Goal: Task Accomplishment & Management: Complete application form

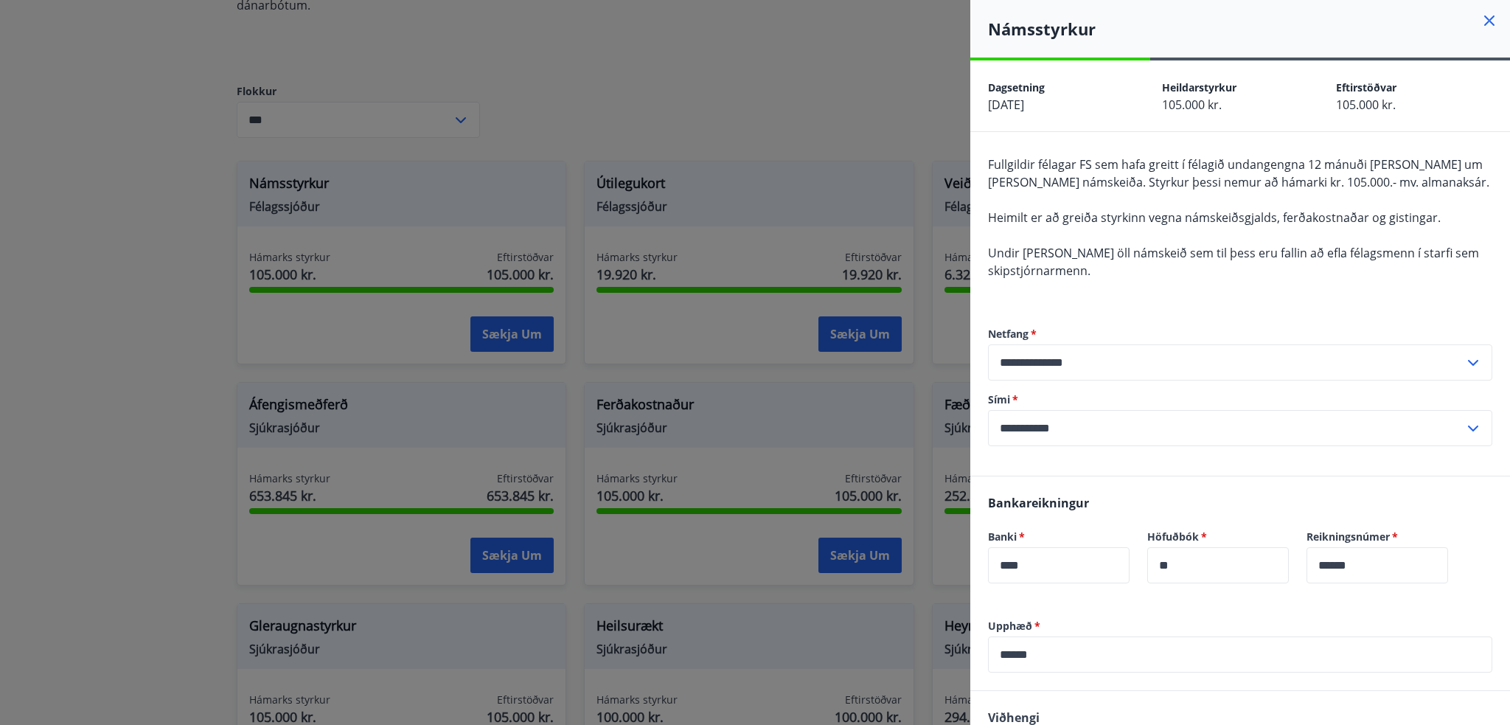
scroll to position [204, 0]
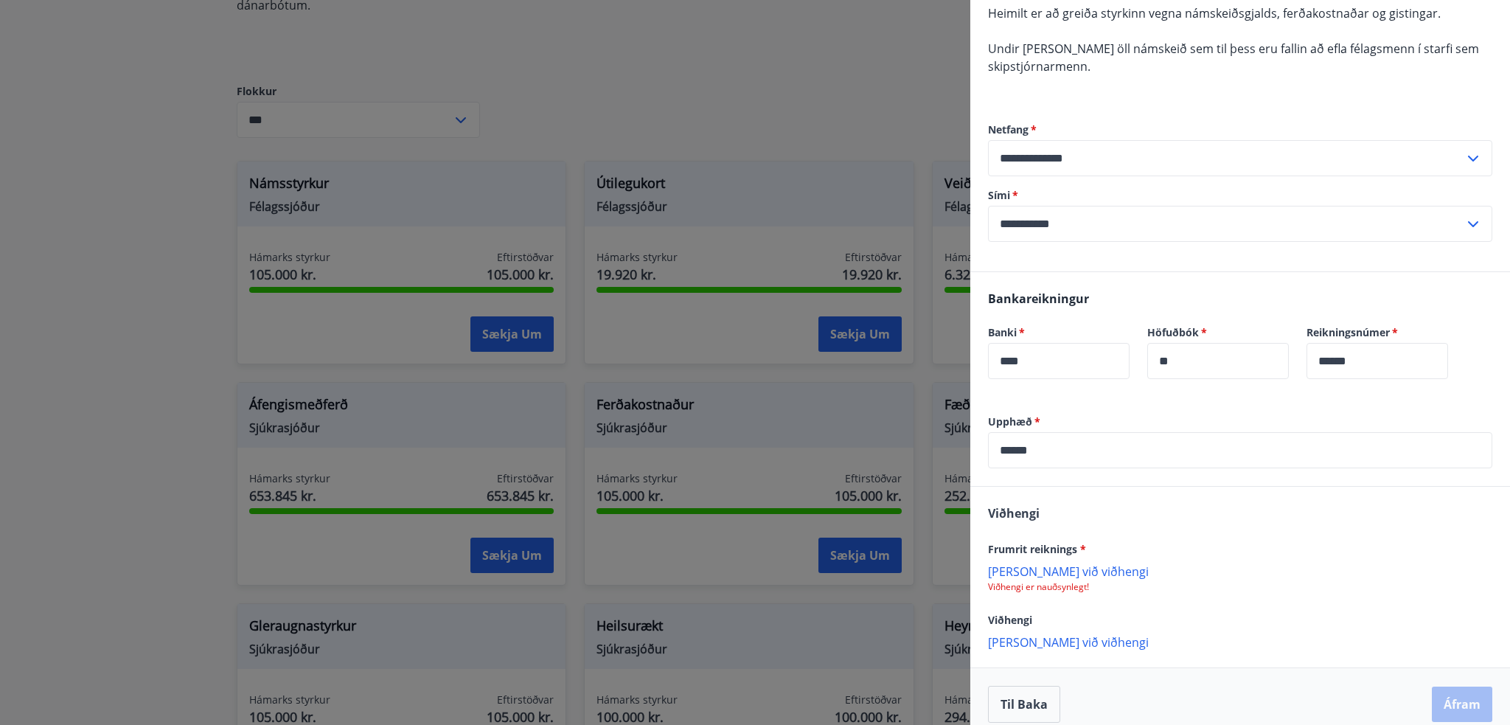
click at [1018, 448] on input "******" at bounding box center [1240, 450] width 504 height 36
click at [1198, 584] on p "Viðhengi er nauðsynlegt!" at bounding box center [1240, 587] width 504 height 12
click at [1008, 571] on p "[PERSON_NAME] við viðhengi" at bounding box center [1240, 570] width 504 height 15
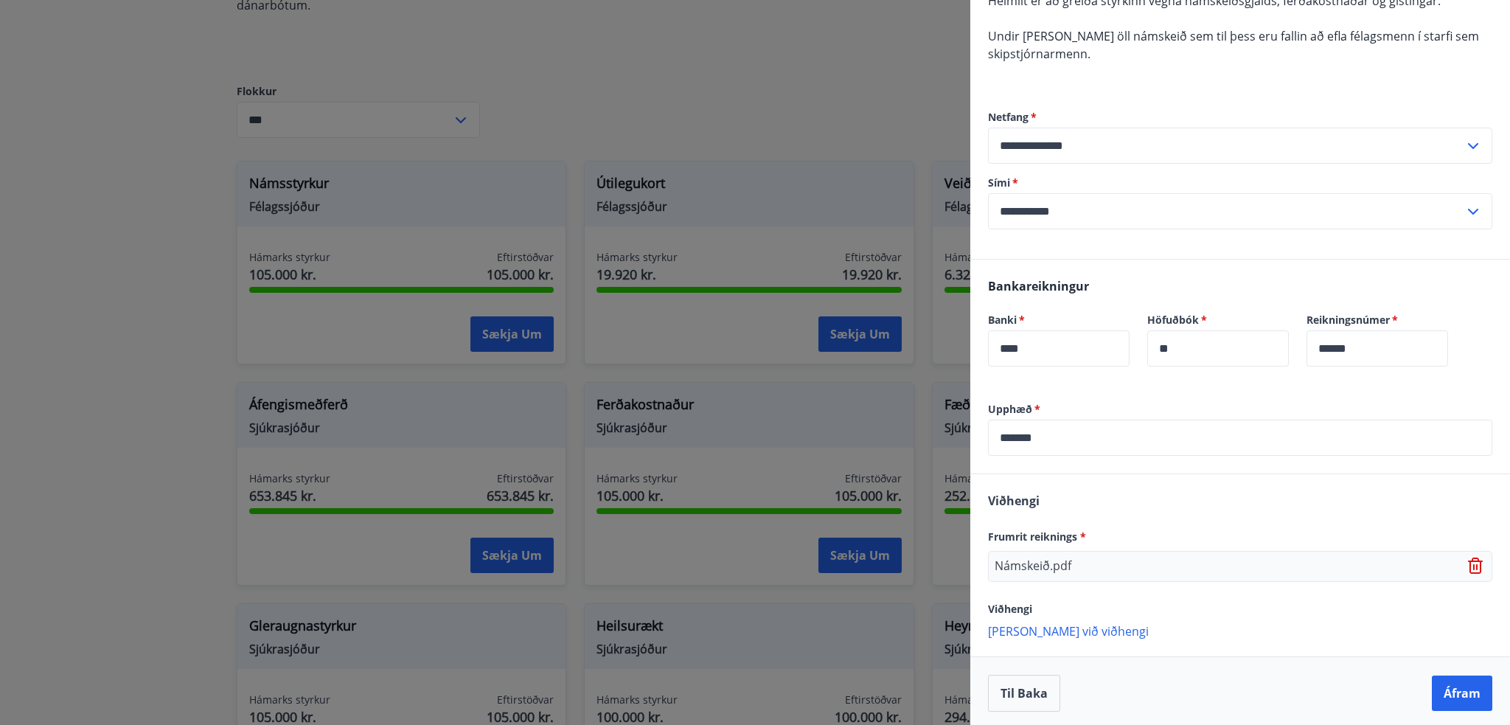
scroll to position [220, 0]
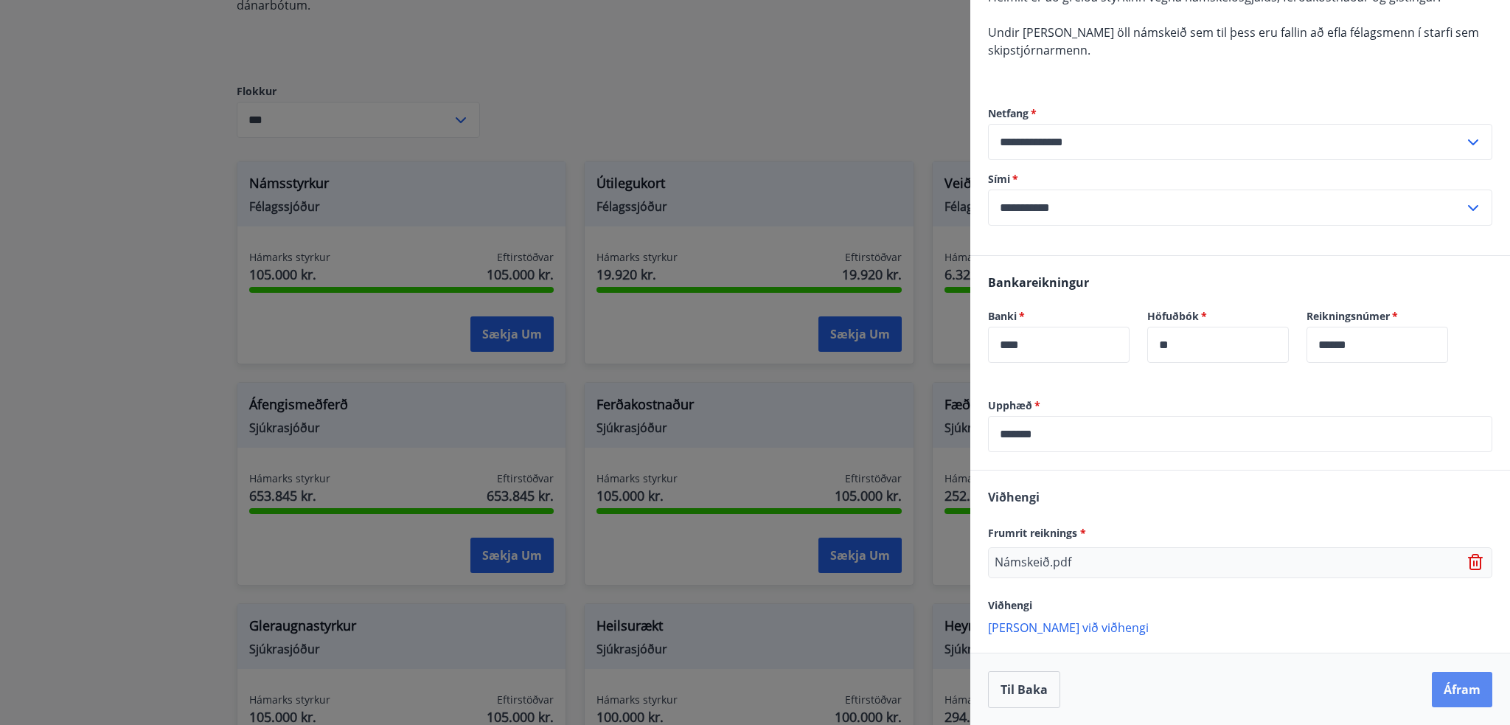
click at [1452, 689] on button "Áfram" at bounding box center [1462, 689] width 60 height 35
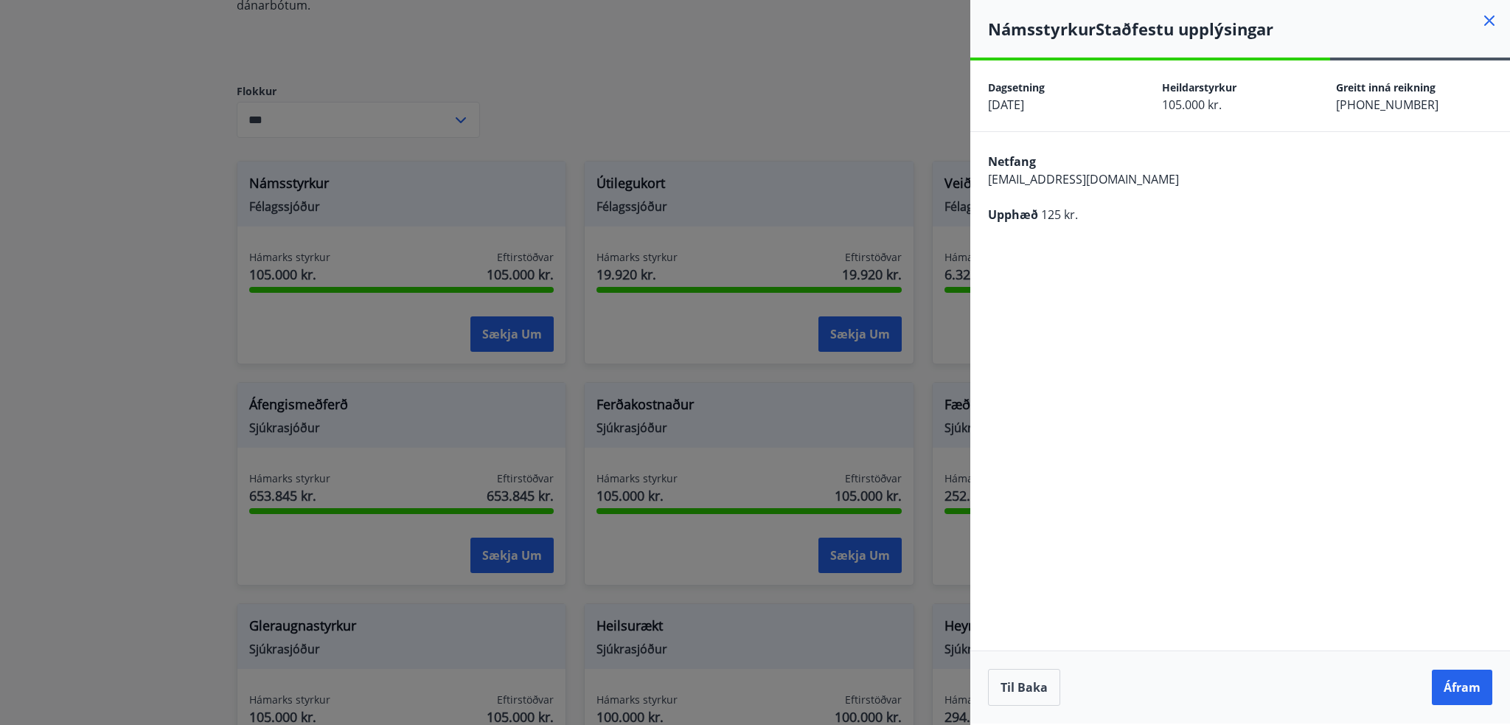
scroll to position [0, 0]
click at [1009, 681] on button "Til baka" at bounding box center [1024, 687] width 72 height 37
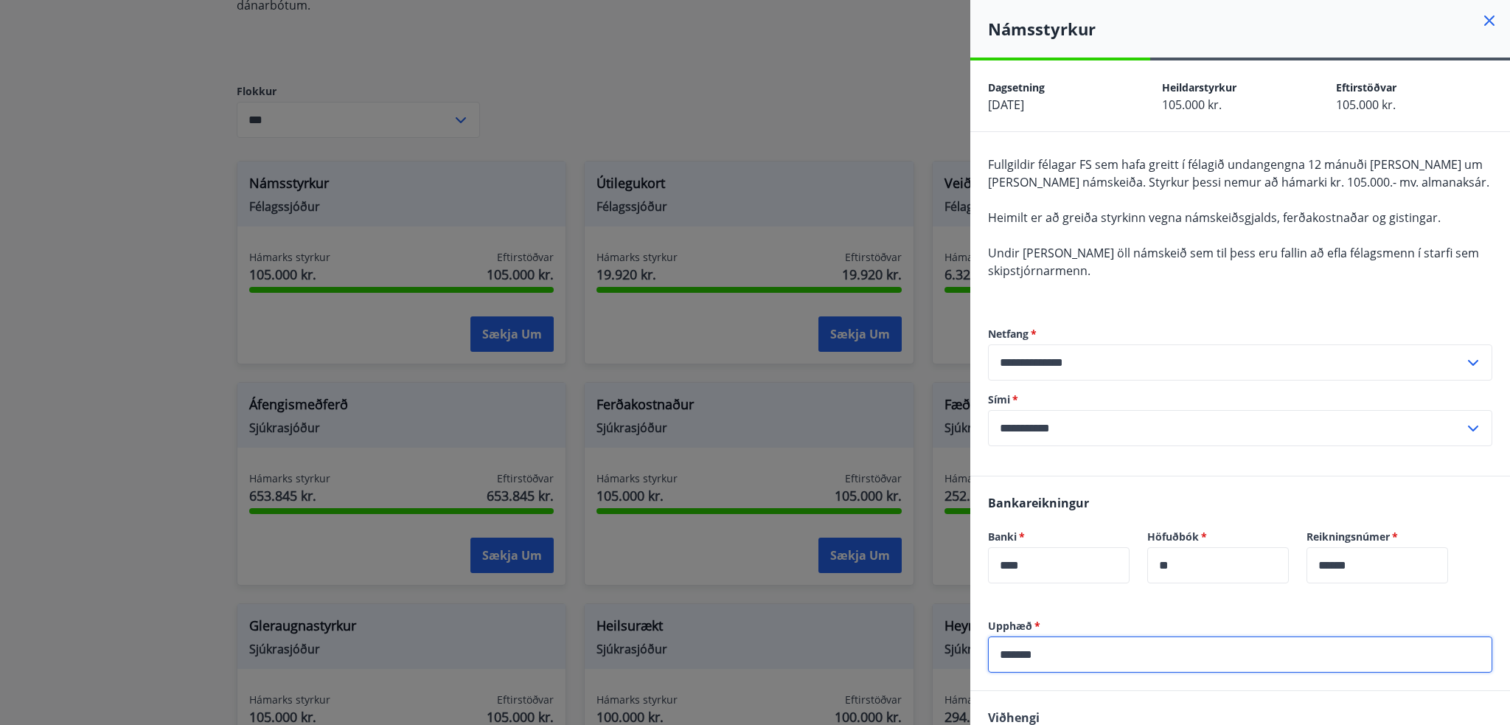
click at [1023, 651] on input "*******" at bounding box center [1240, 654] width 504 height 36
type input "******"
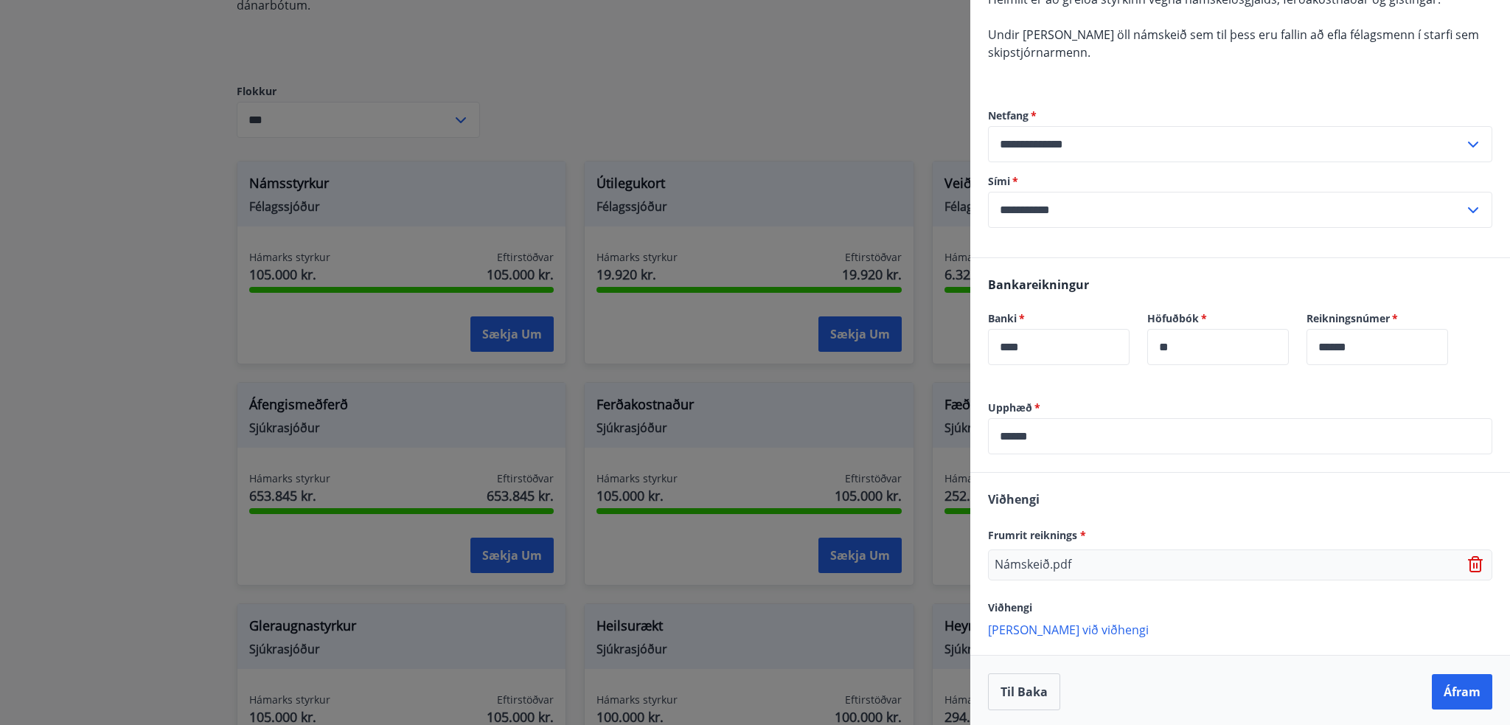
scroll to position [220, 0]
click at [1454, 676] on button "Áfram" at bounding box center [1462, 689] width 60 height 35
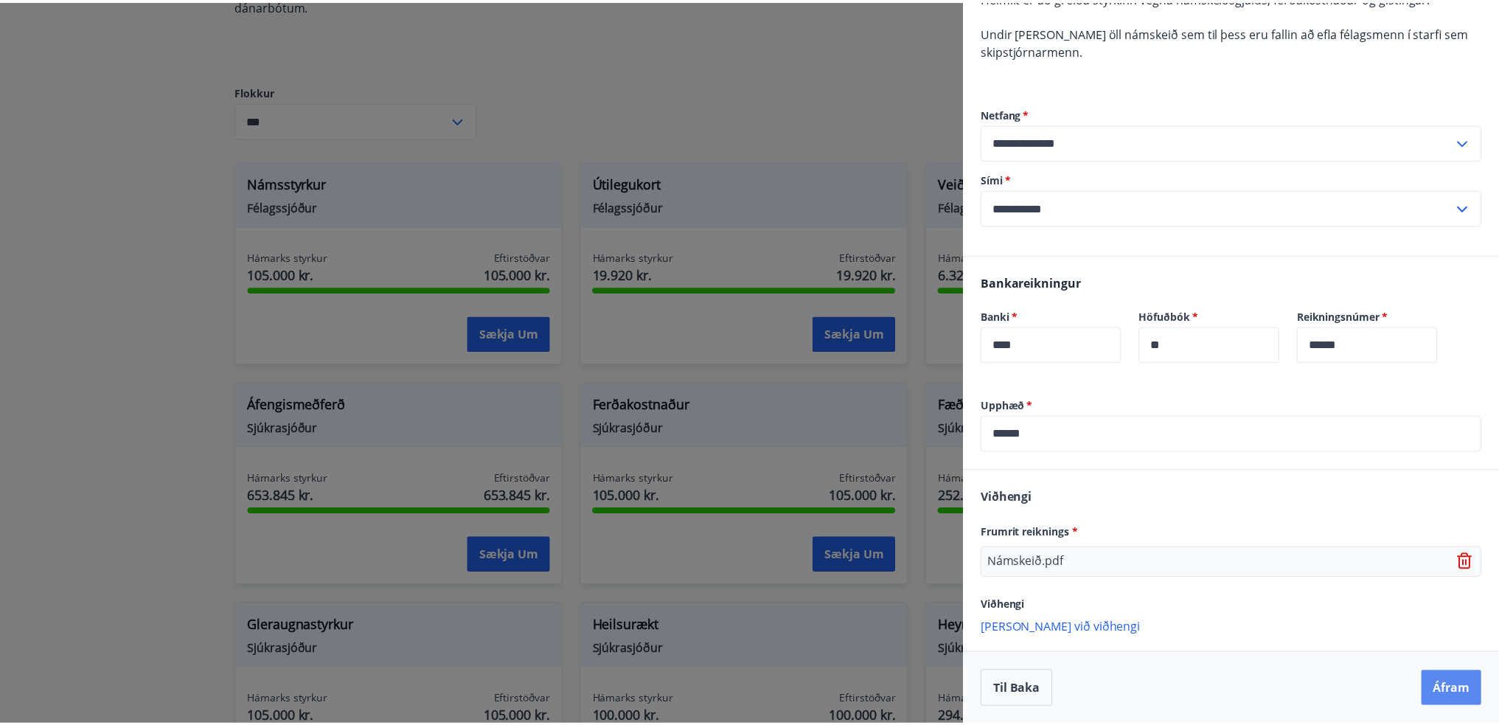
scroll to position [0, 0]
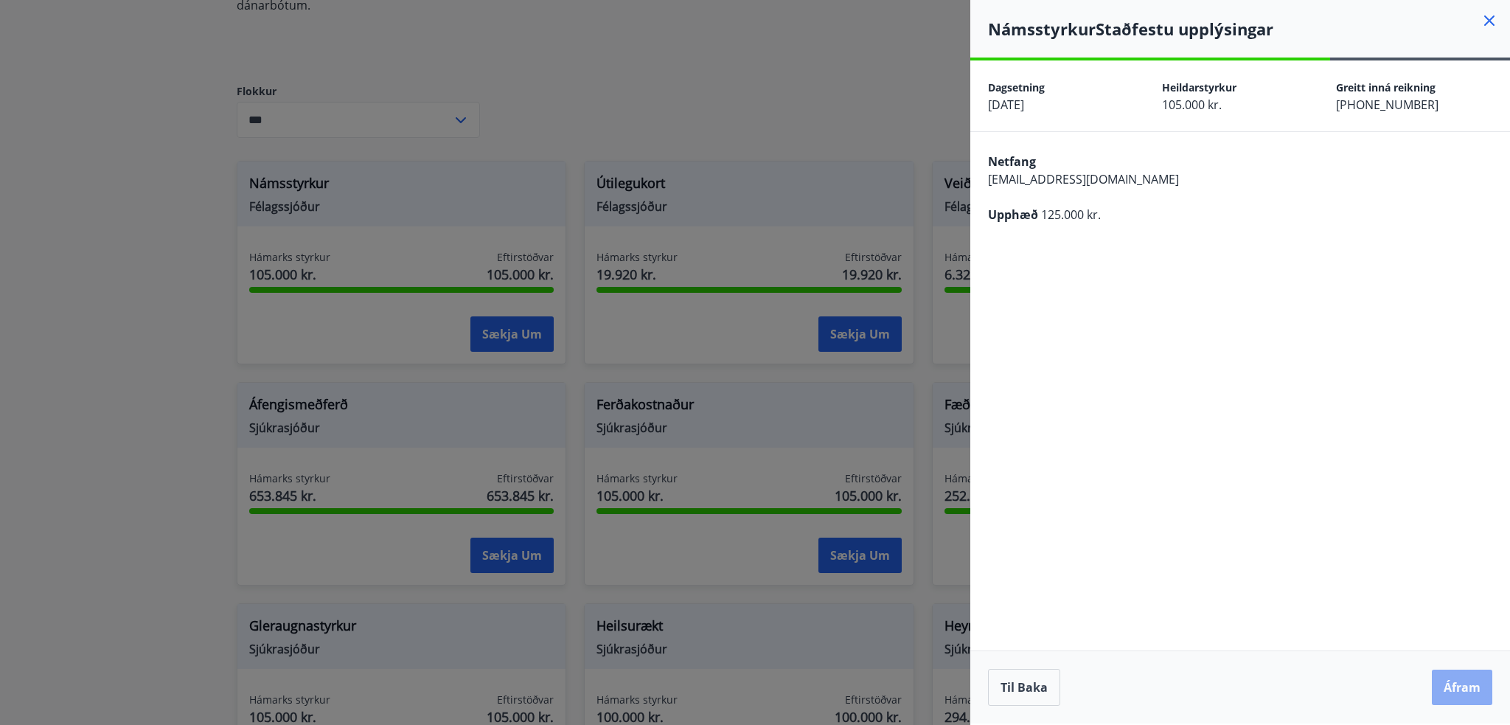
click at [1469, 688] on button "Áfram" at bounding box center [1462, 686] width 60 height 35
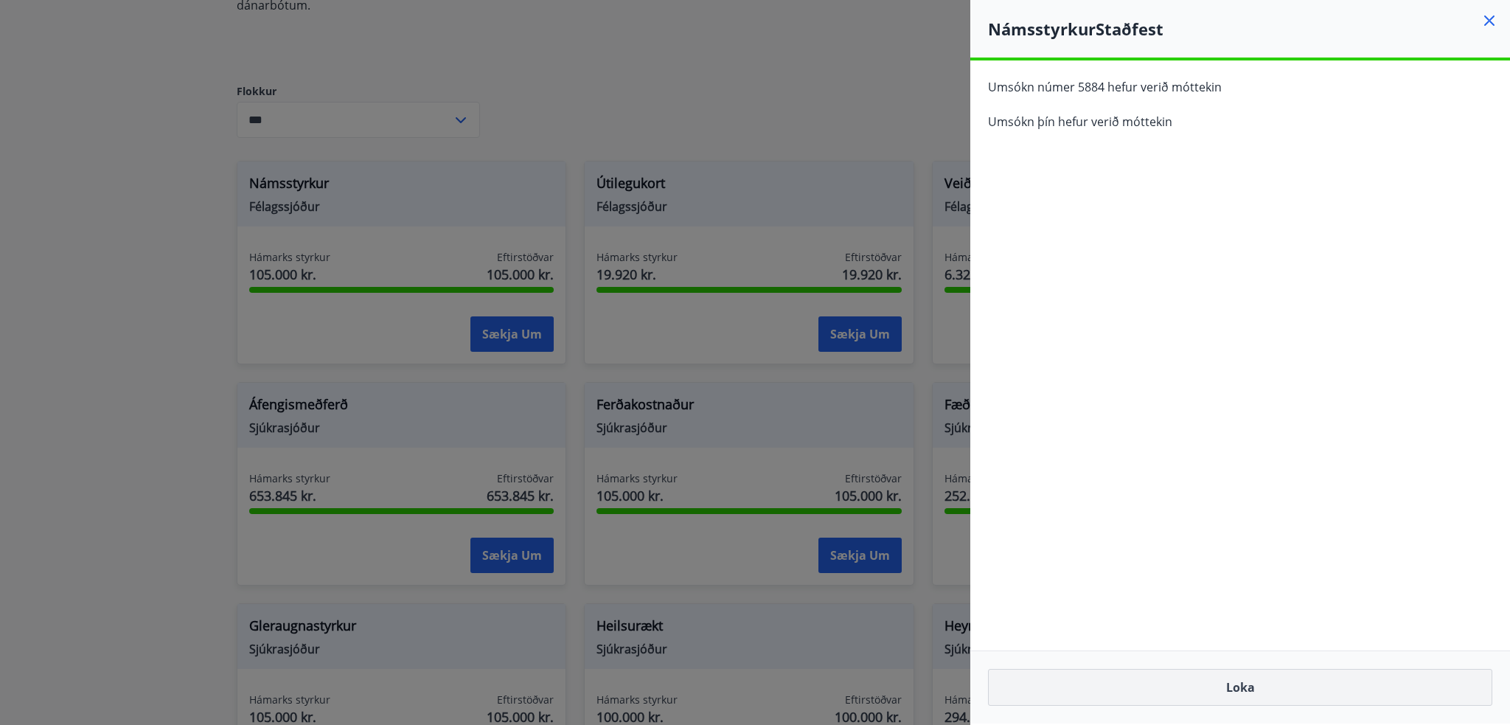
click at [1248, 690] on button "Loka" at bounding box center [1240, 687] width 504 height 37
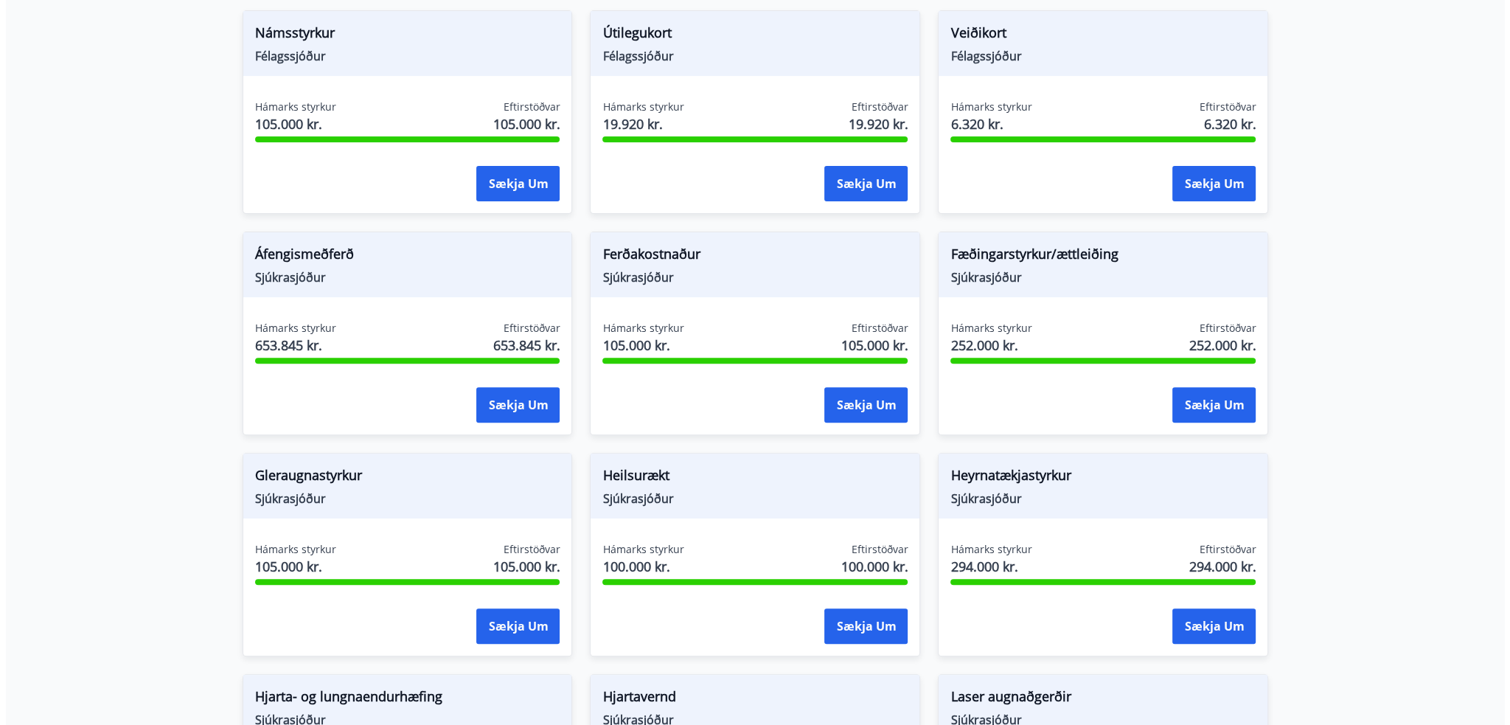
scroll to position [664, 0]
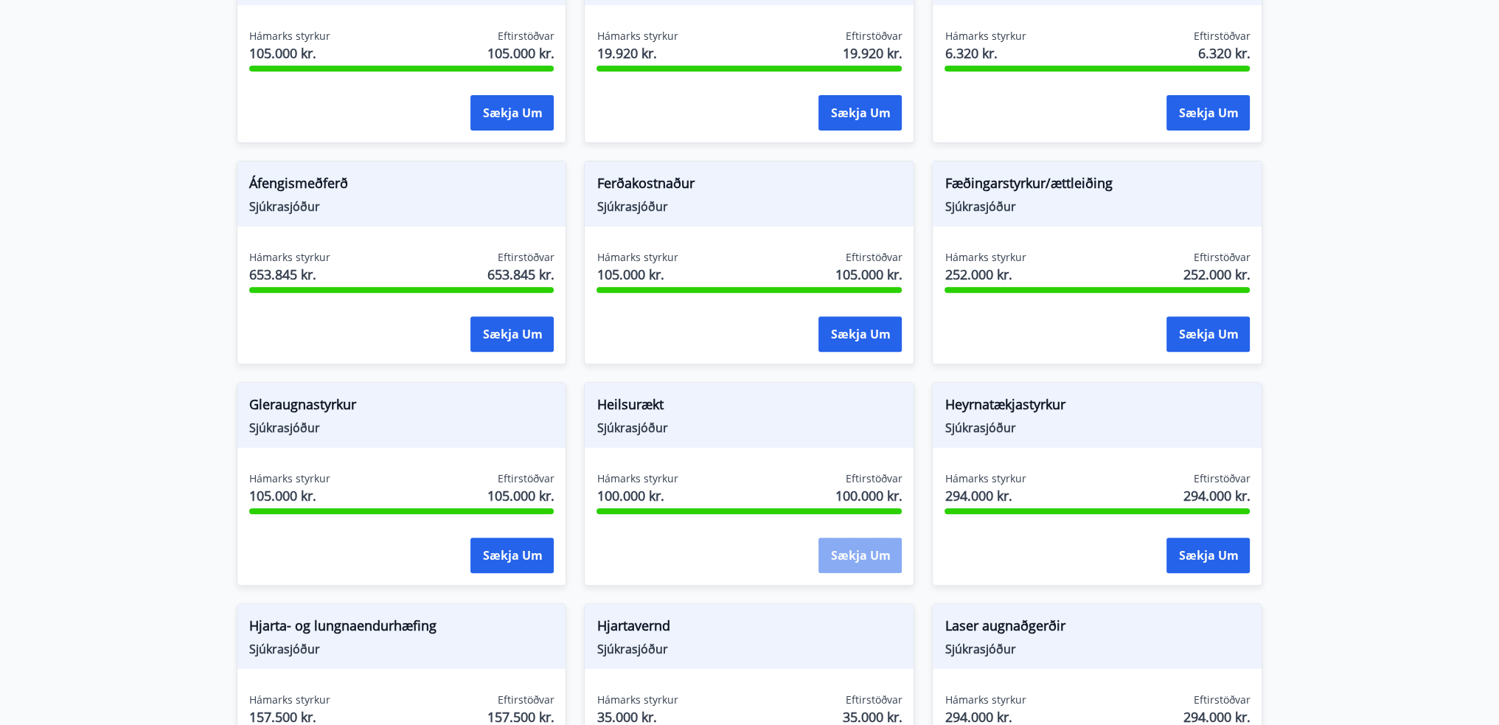
click at [875, 538] on button "Sækja um" at bounding box center [859, 555] width 83 height 35
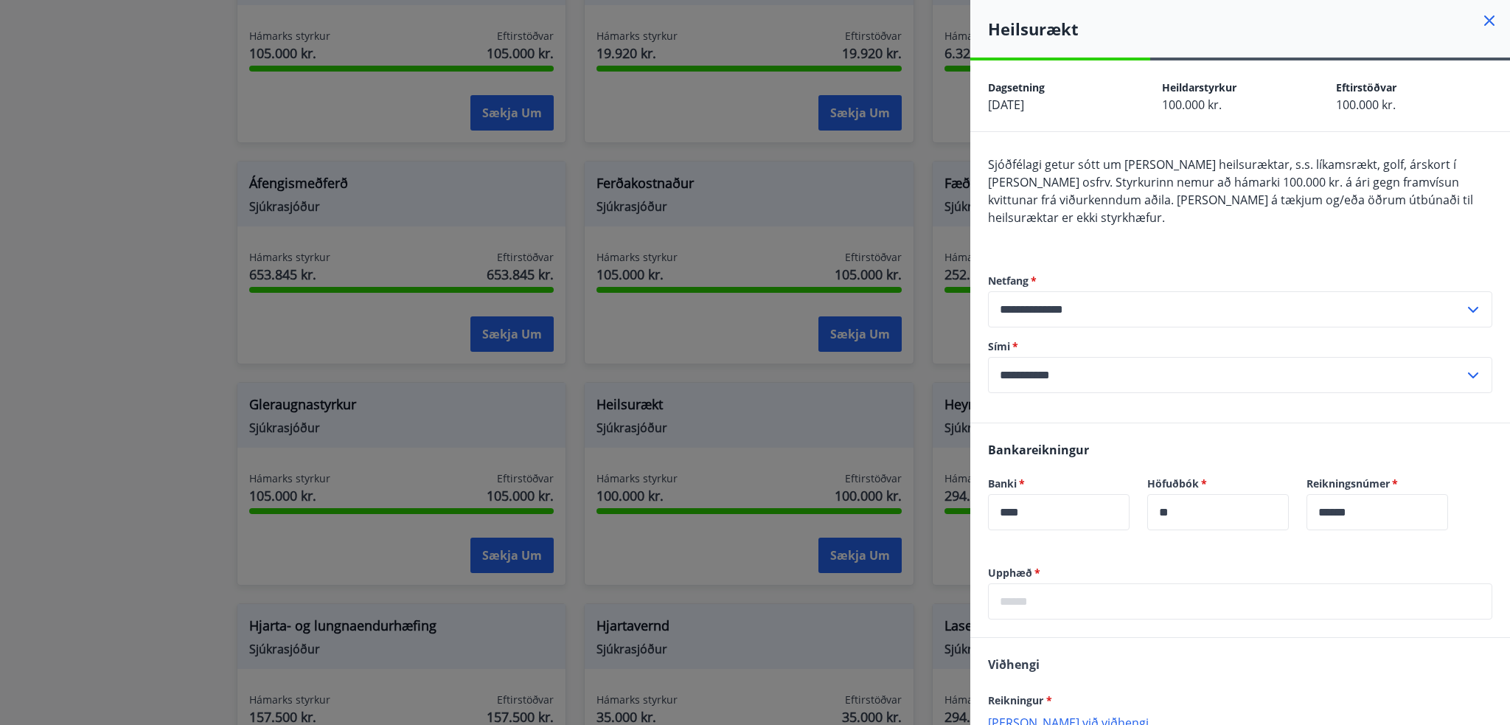
click at [1024, 595] on input "text" at bounding box center [1240, 601] width 504 height 36
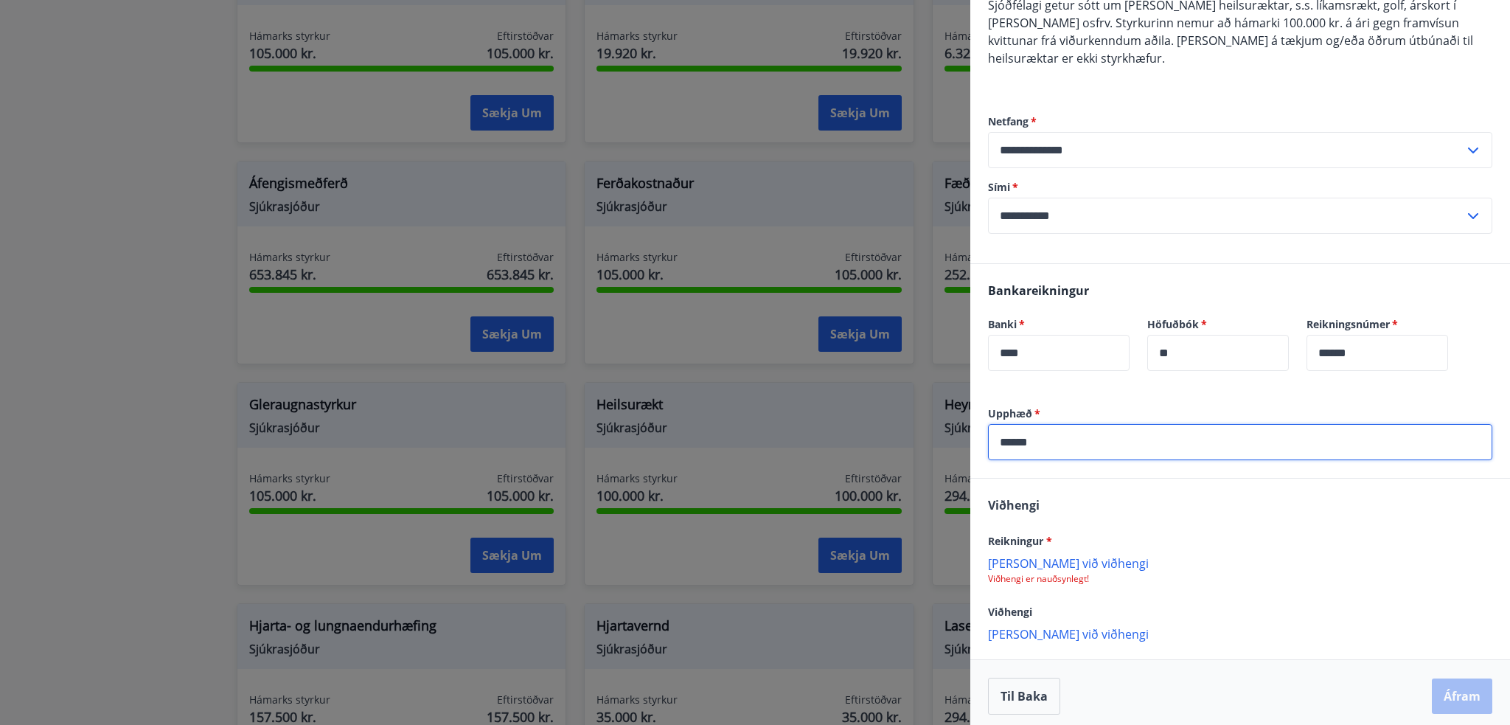
scroll to position [166, 0]
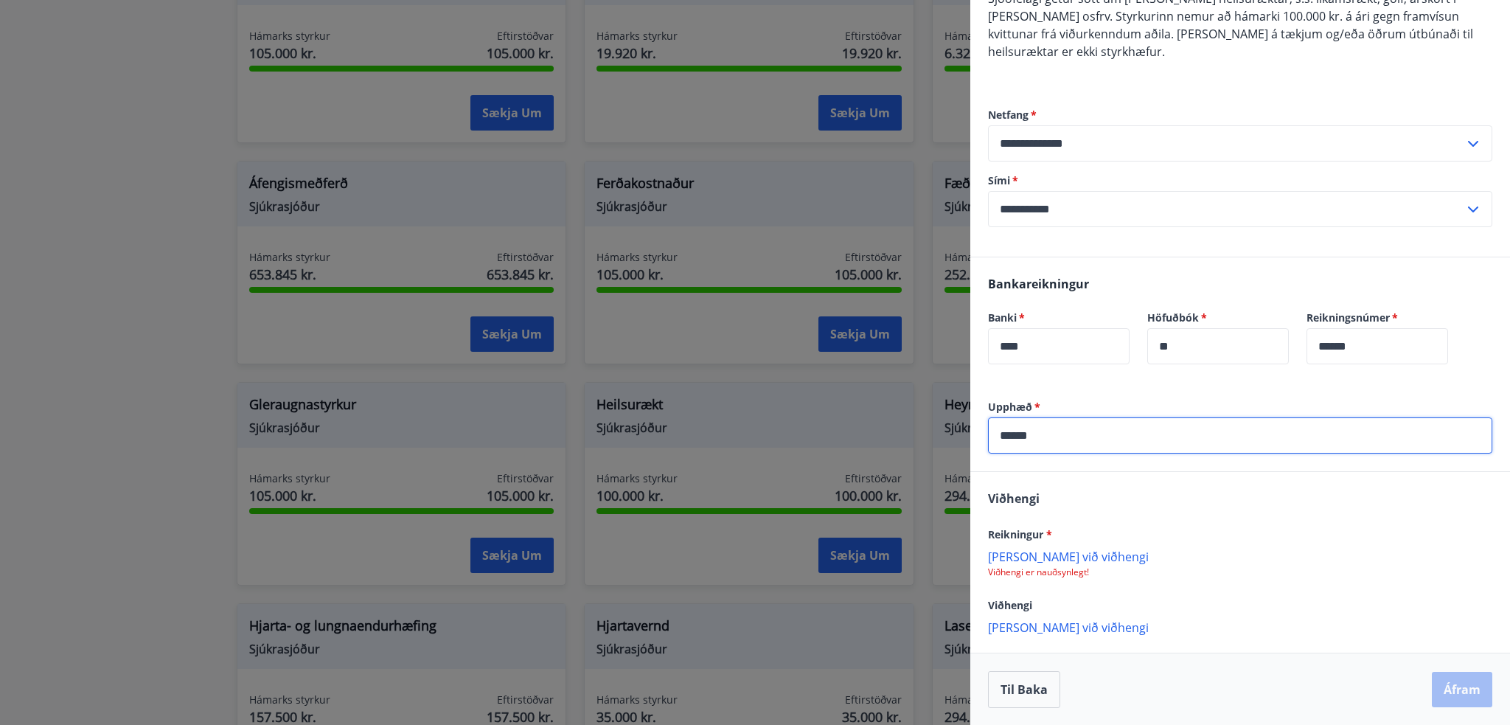
type input "******"
click at [1040, 555] on p "[PERSON_NAME] við viðhengi" at bounding box center [1240, 556] width 504 height 15
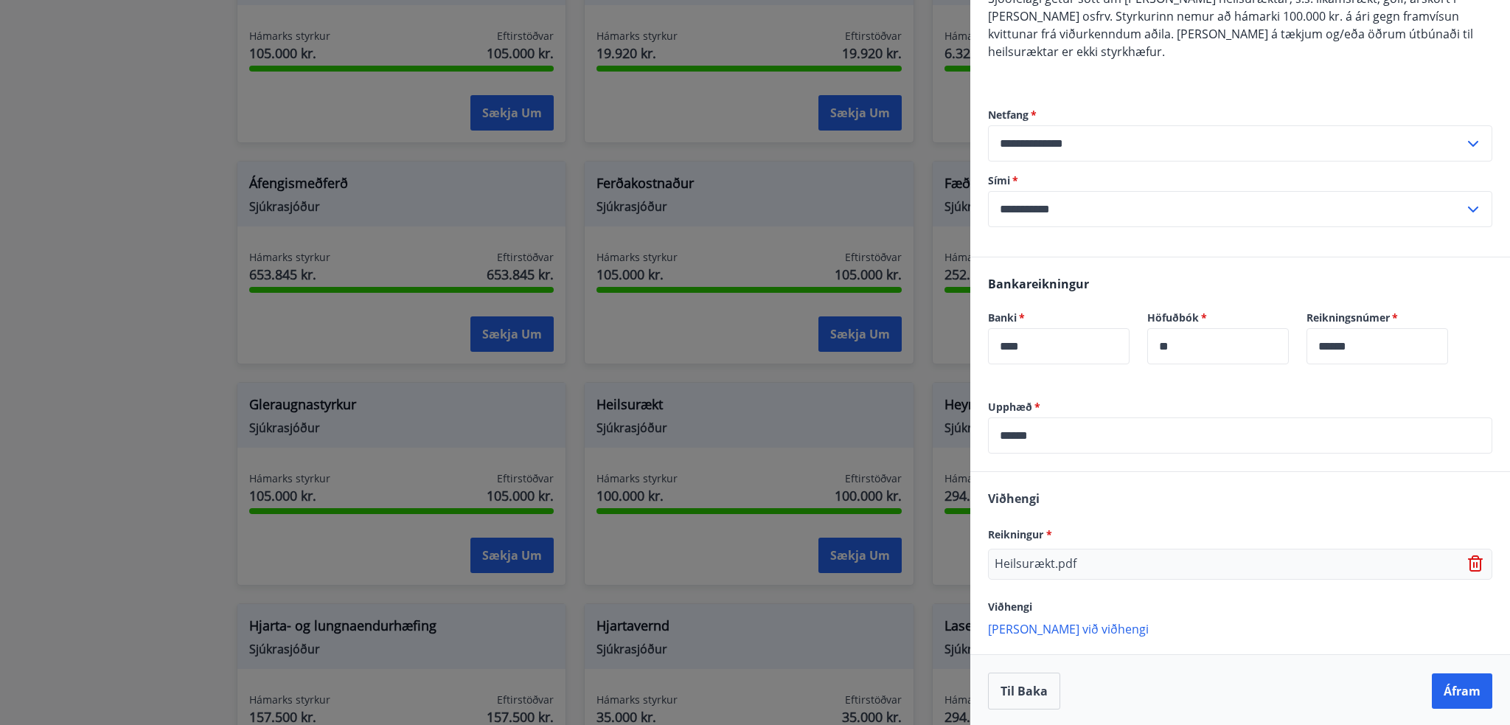
scroll to position [167, 0]
click at [1451, 689] on button "Áfram" at bounding box center [1462, 689] width 60 height 35
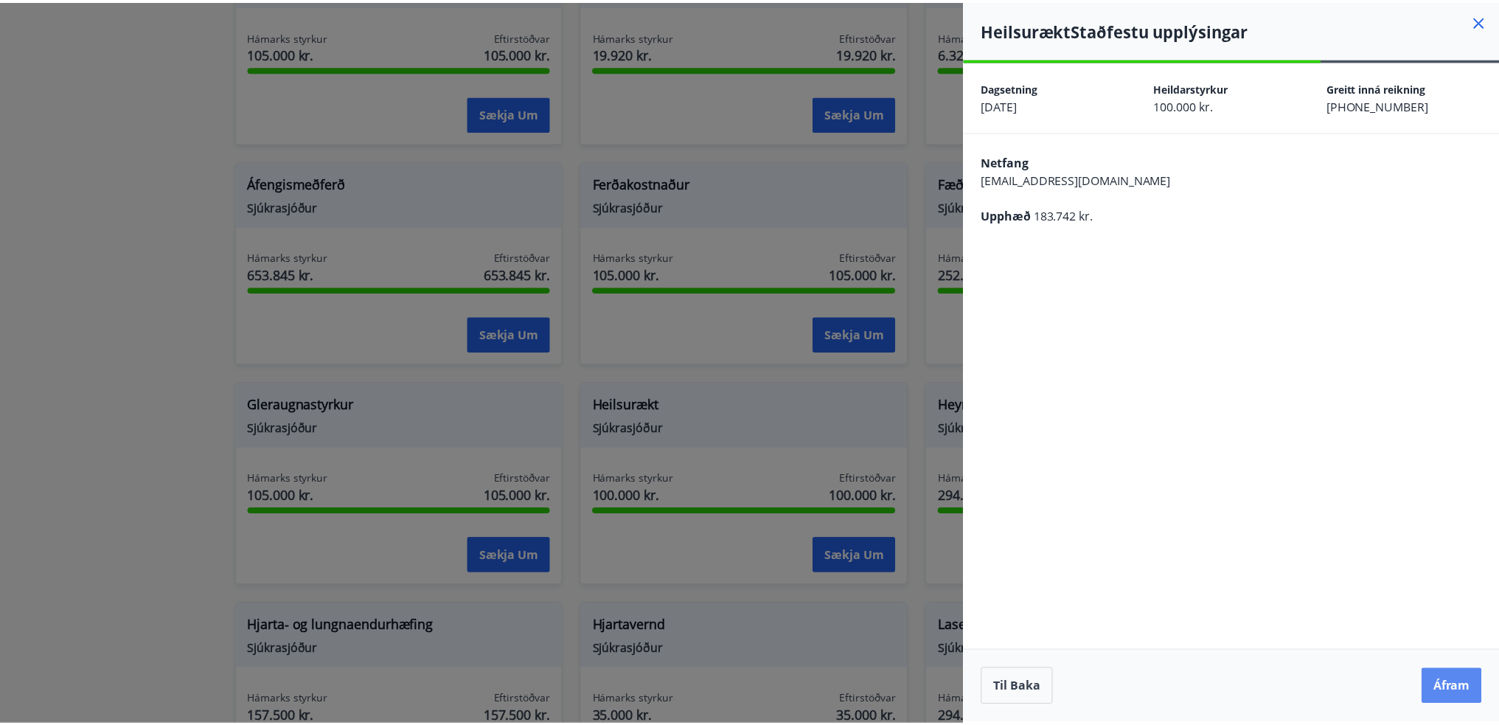
scroll to position [0, 0]
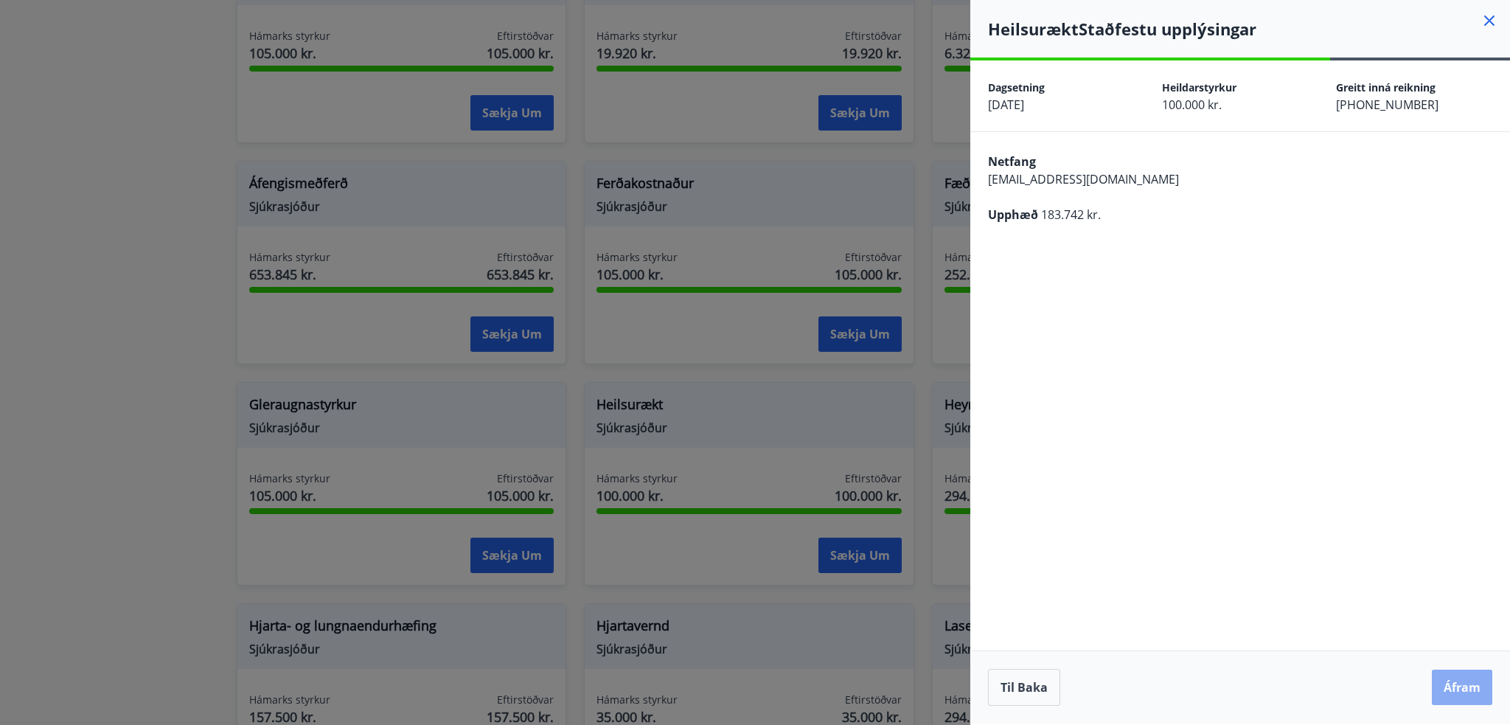
click at [1460, 681] on button "Áfram" at bounding box center [1462, 686] width 60 height 35
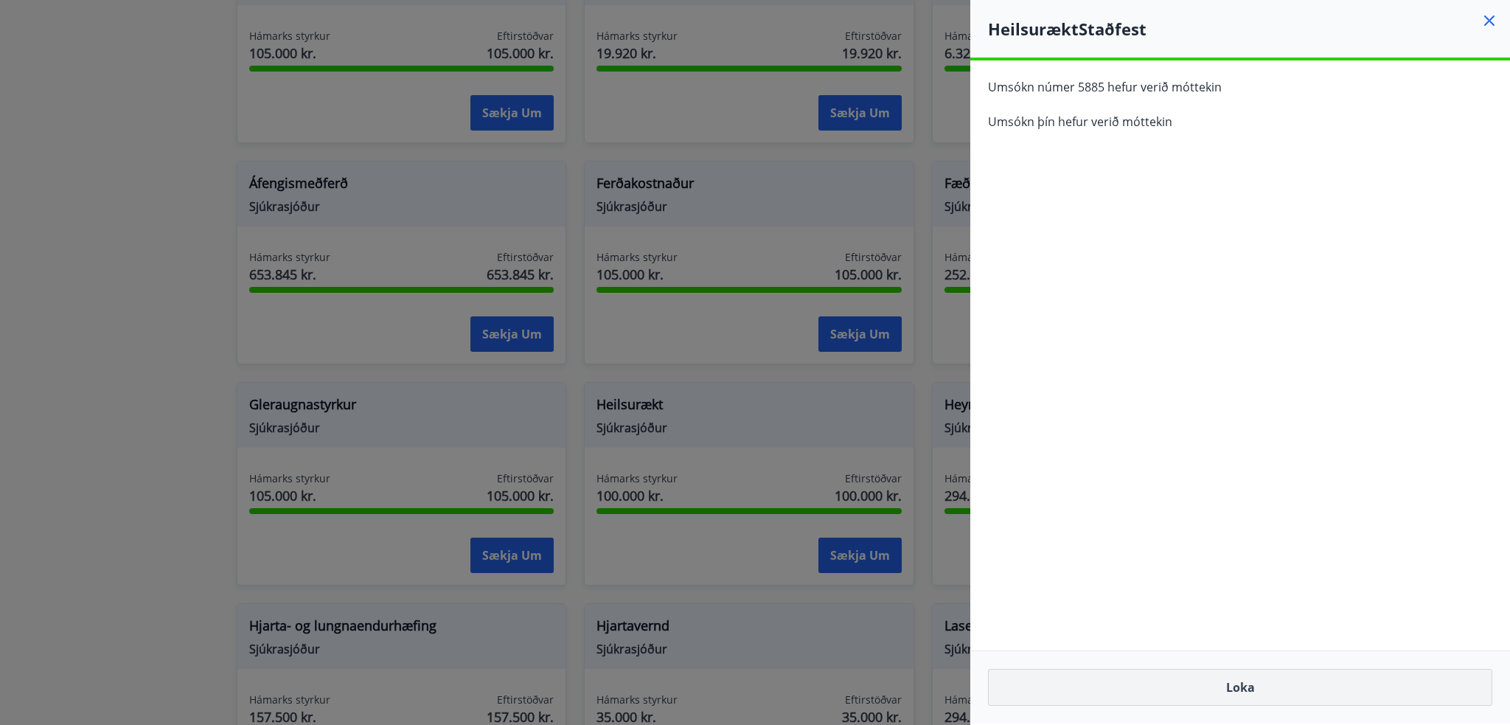
click at [1242, 681] on button "Loka" at bounding box center [1240, 687] width 504 height 37
